Goal: Task Accomplishment & Management: Manage account settings

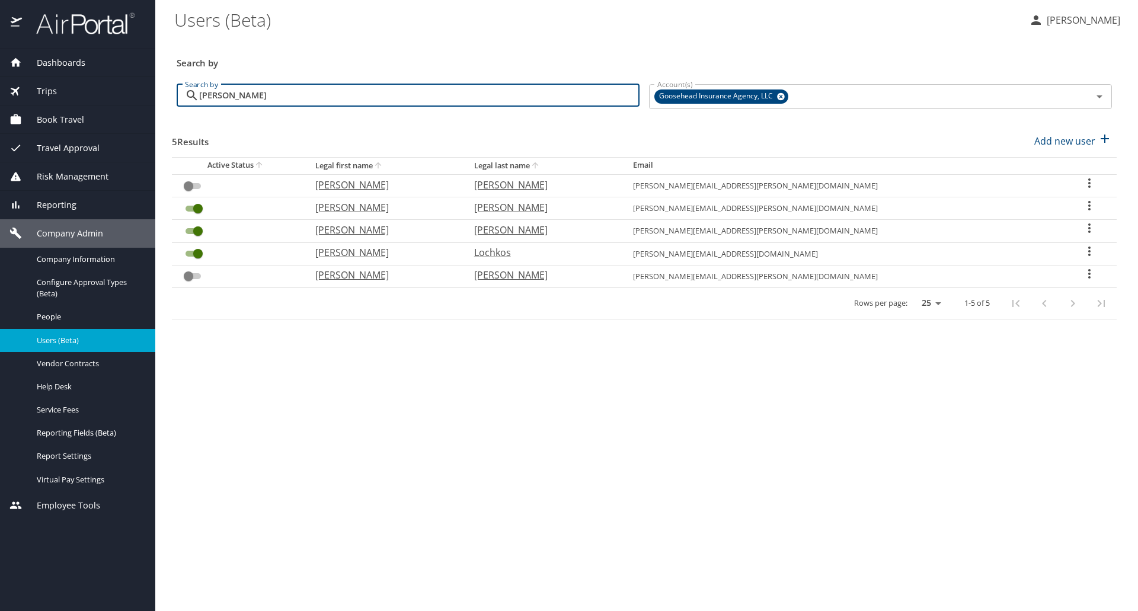
click at [491, 79] on div "Search by [PERSON_NAME] Search by" at bounding box center [408, 97] width 472 height 44
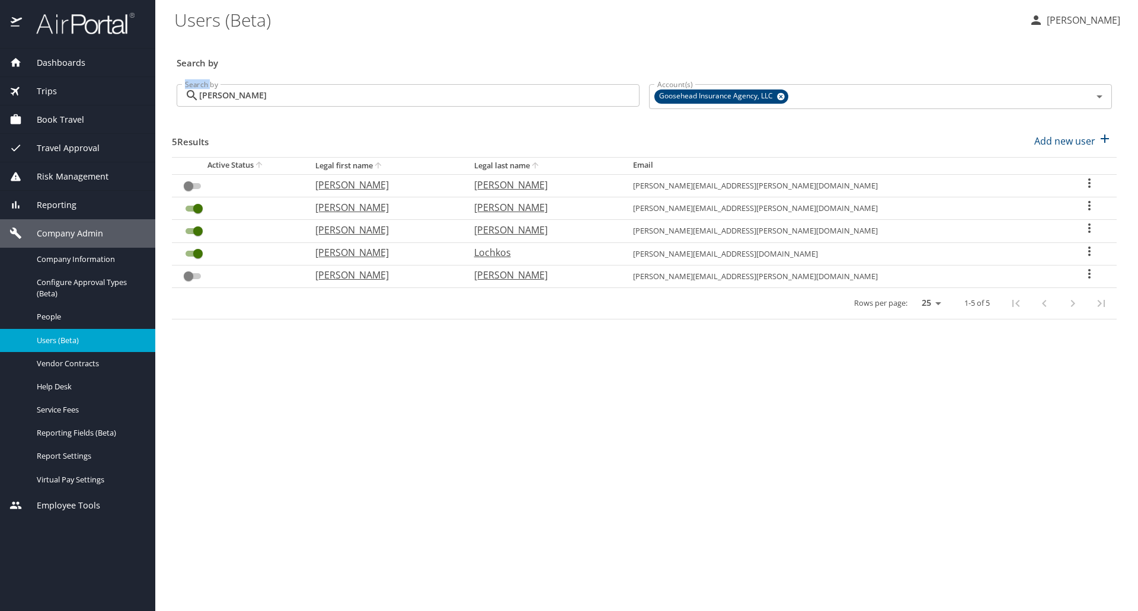
click at [491, 79] on div "Search by [PERSON_NAME] Search by" at bounding box center [408, 97] width 472 height 44
click at [490, 82] on div "Search by [PERSON_NAME] Search by" at bounding box center [408, 97] width 472 height 44
click at [488, 89] on input "[PERSON_NAME]" at bounding box center [419, 95] width 440 height 23
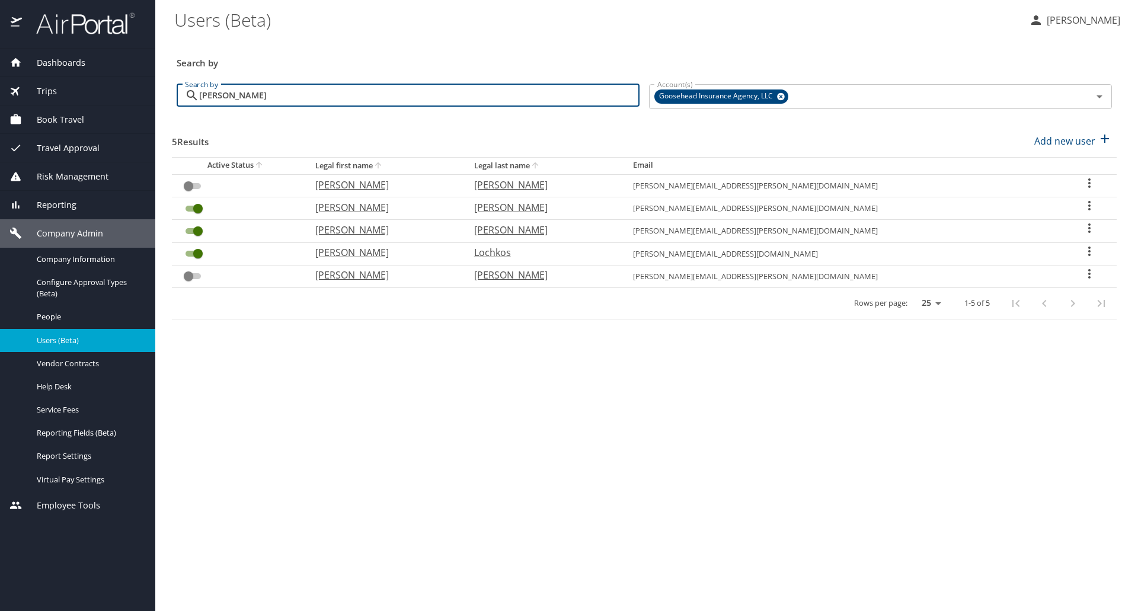
click at [488, 89] on input "[PERSON_NAME]" at bounding box center [419, 95] width 440 height 23
click at [488, 90] on input "[PERSON_NAME]" at bounding box center [419, 95] width 440 height 23
paste input "[PERSON_NAME][EMAIL_ADDRESS][PERSON_NAME][DOMAIN_NAME]"
type input "[PERSON_NAME][EMAIL_ADDRESS][PERSON_NAME][DOMAIN_NAME]"
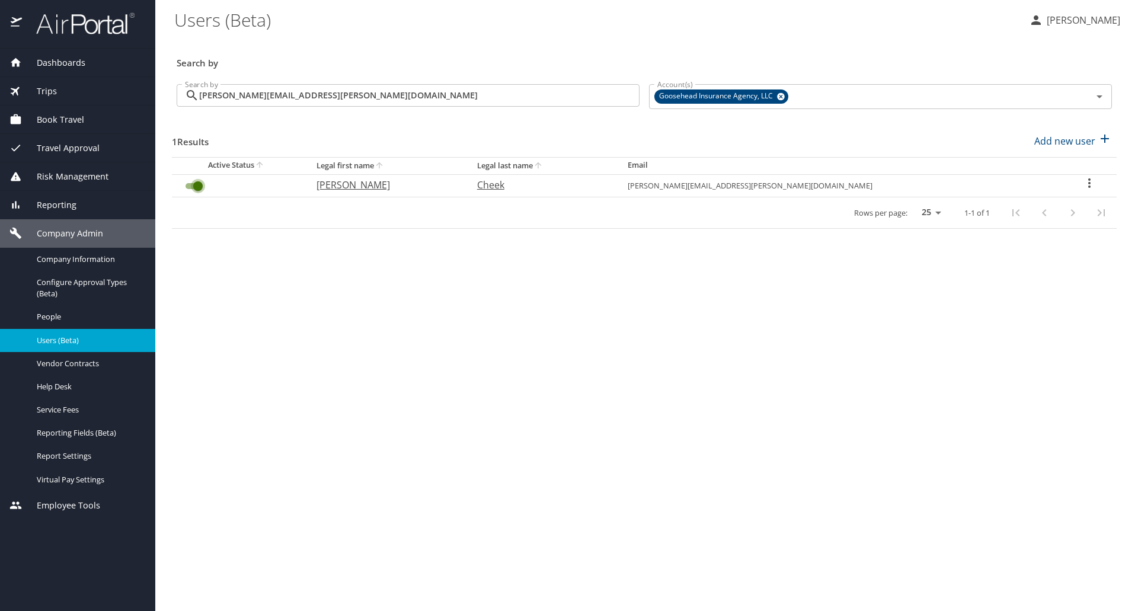
click at [195, 187] on input "User Search Table" at bounding box center [198, 186] width 43 height 14
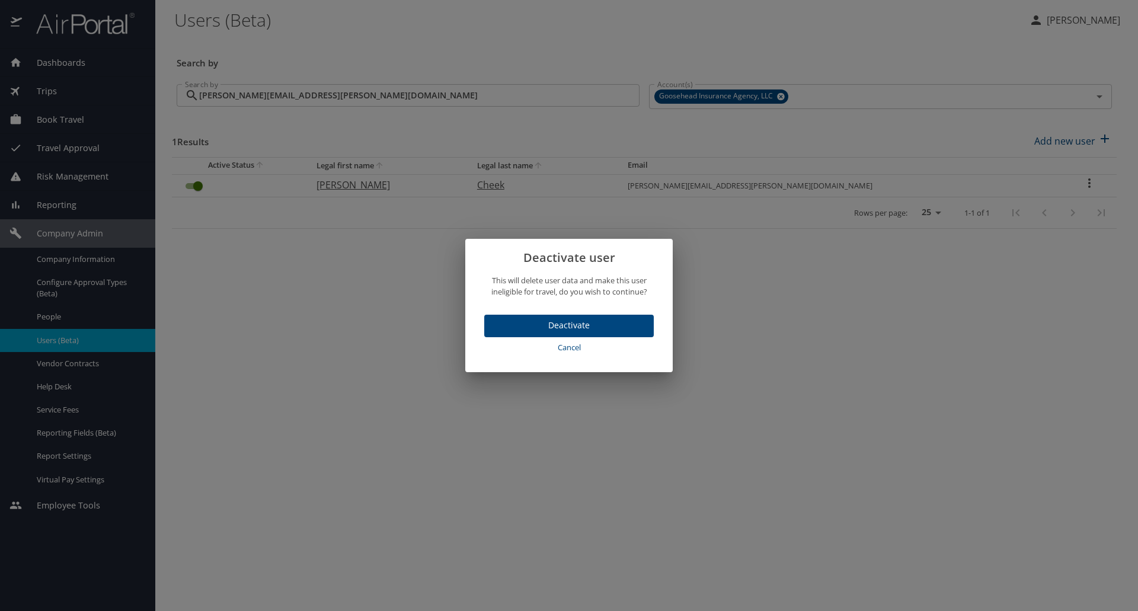
click at [574, 317] on button "Deactivate" at bounding box center [568, 326] width 169 height 23
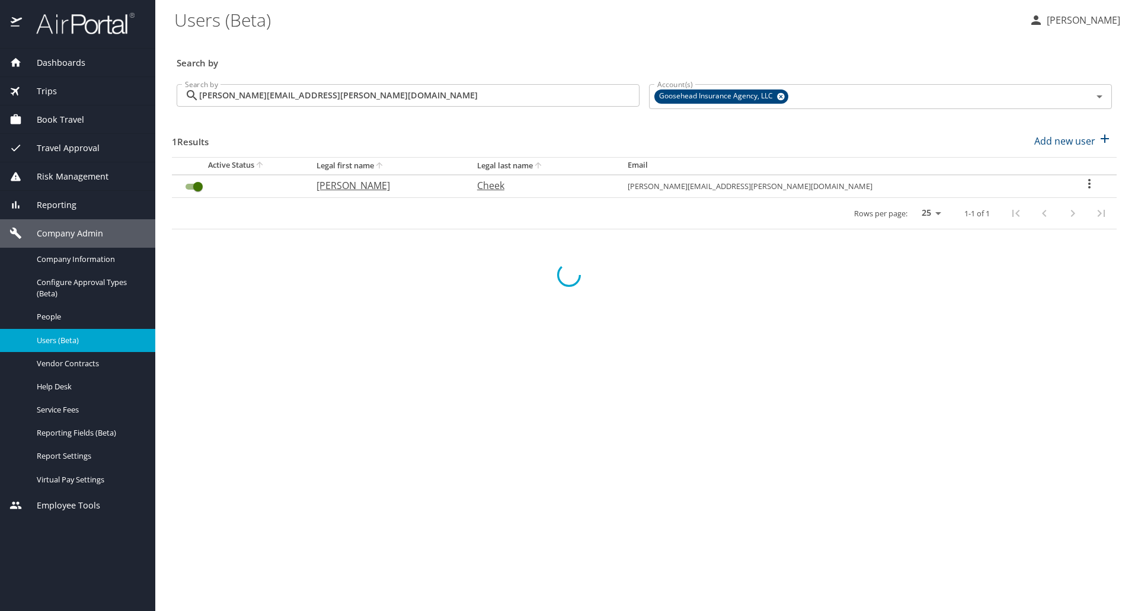
checkbox input "false"
click at [836, 59] on h3 "Search by" at bounding box center [644, 59] width 935 height 21
